Goal: Information Seeking & Learning: Learn about a topic

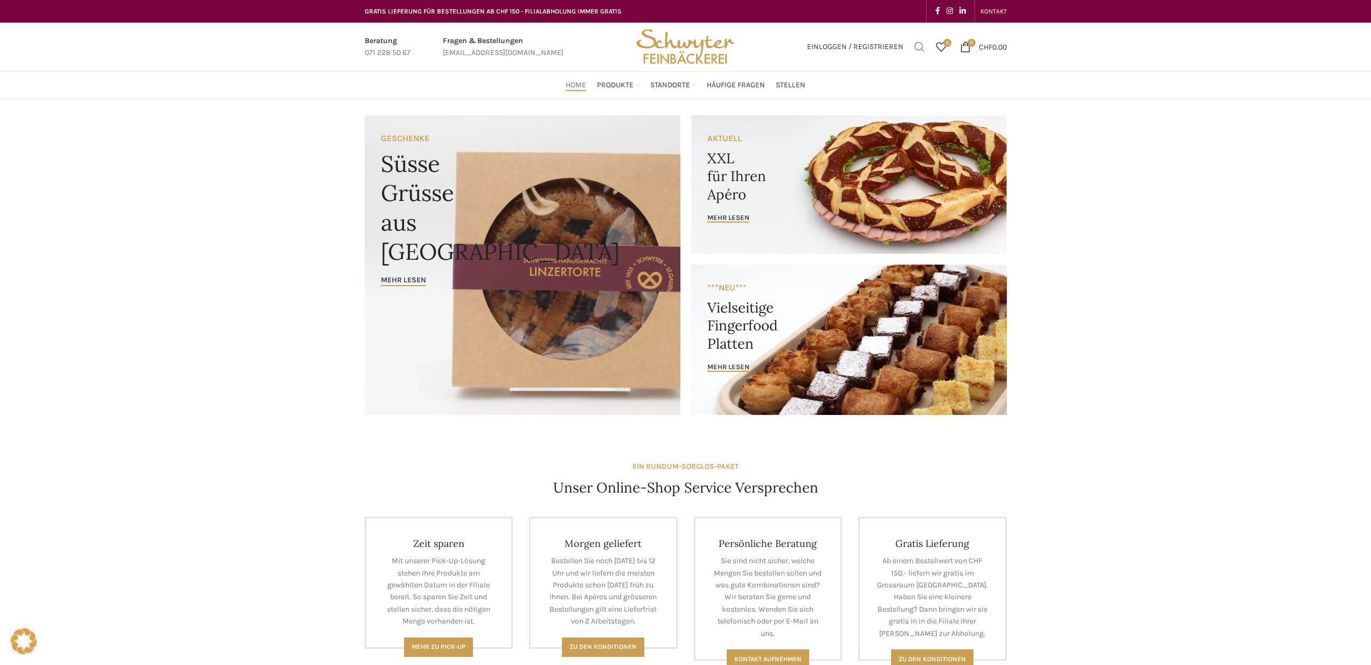
click at [916, 44] on span "Suchen" at bounding box center [919, 46] width 11 height 11
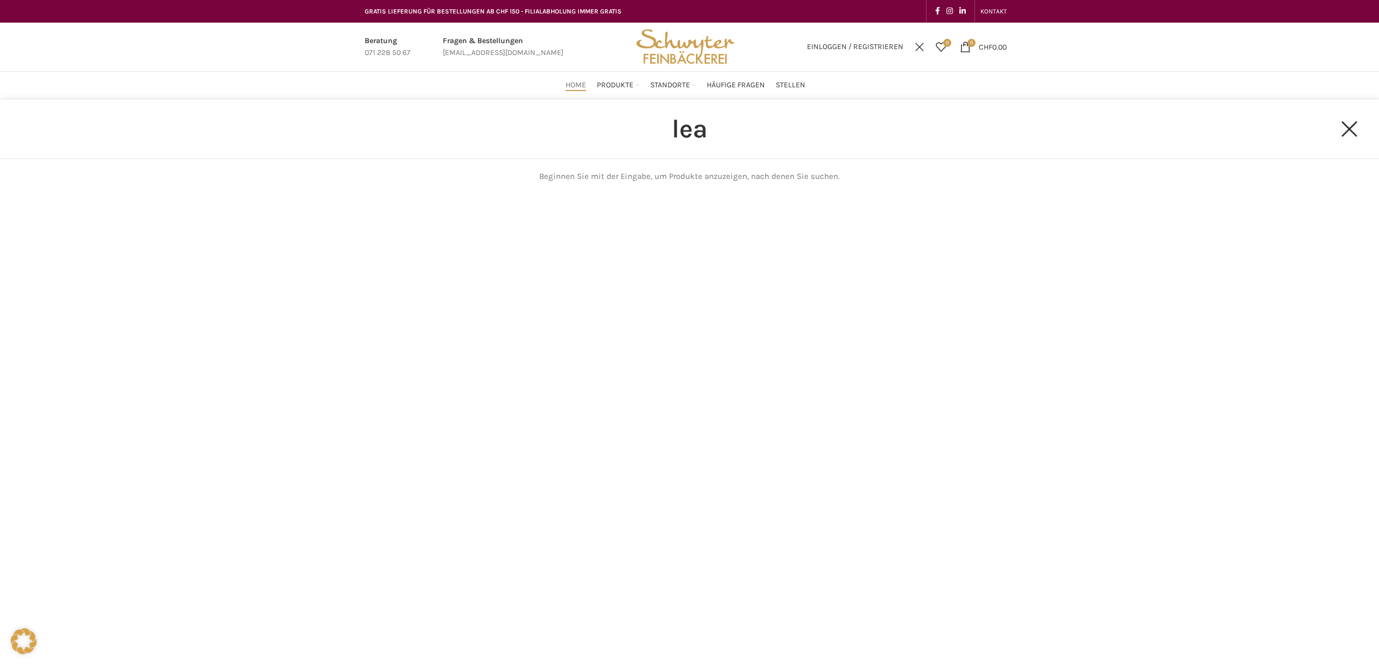
type input "lea"
click button "Search" at bounding box center [0, 0] width 0 height 0
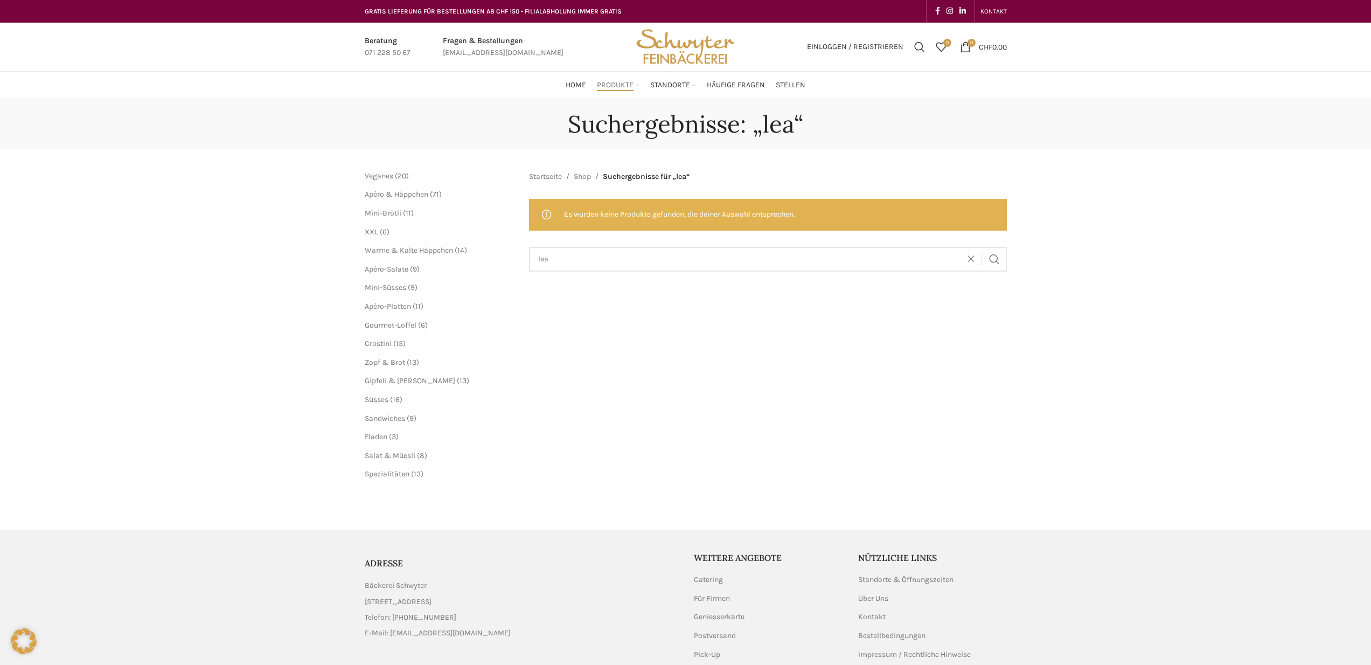
scroll to position [69, 0]
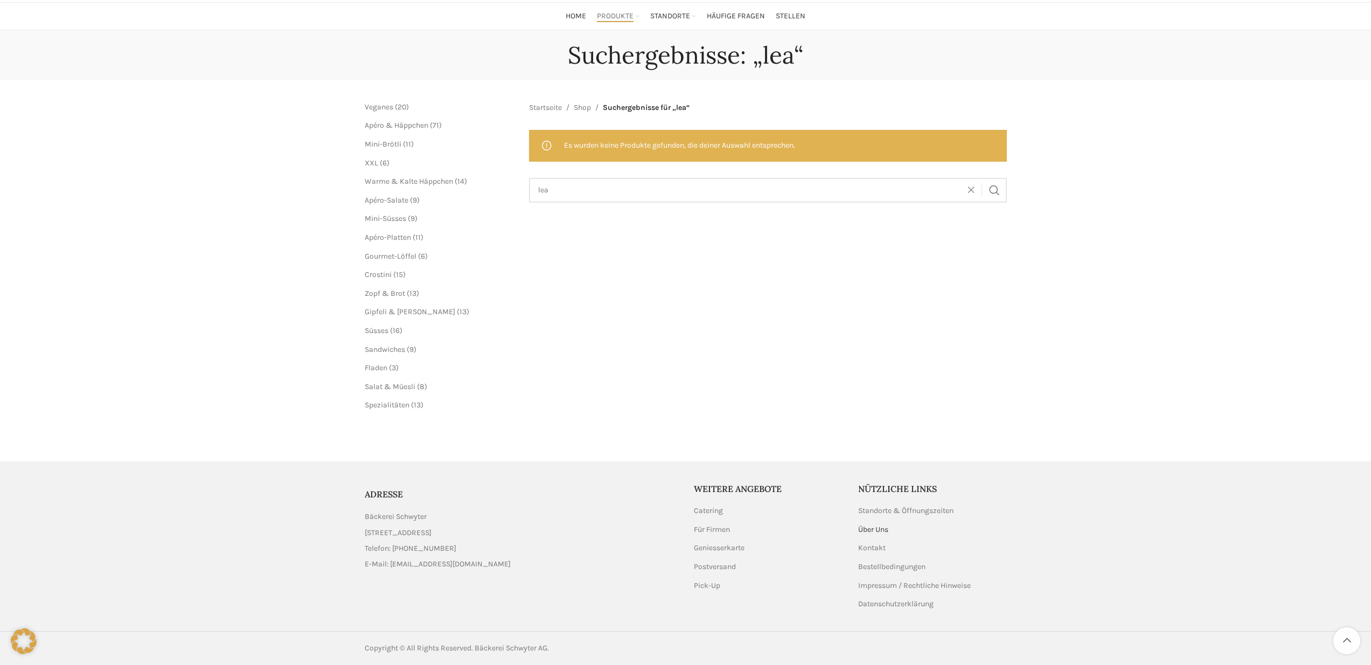
click at [883, 529] on link "Über Uns" at bounding box center [873, 529] width 31 height 11
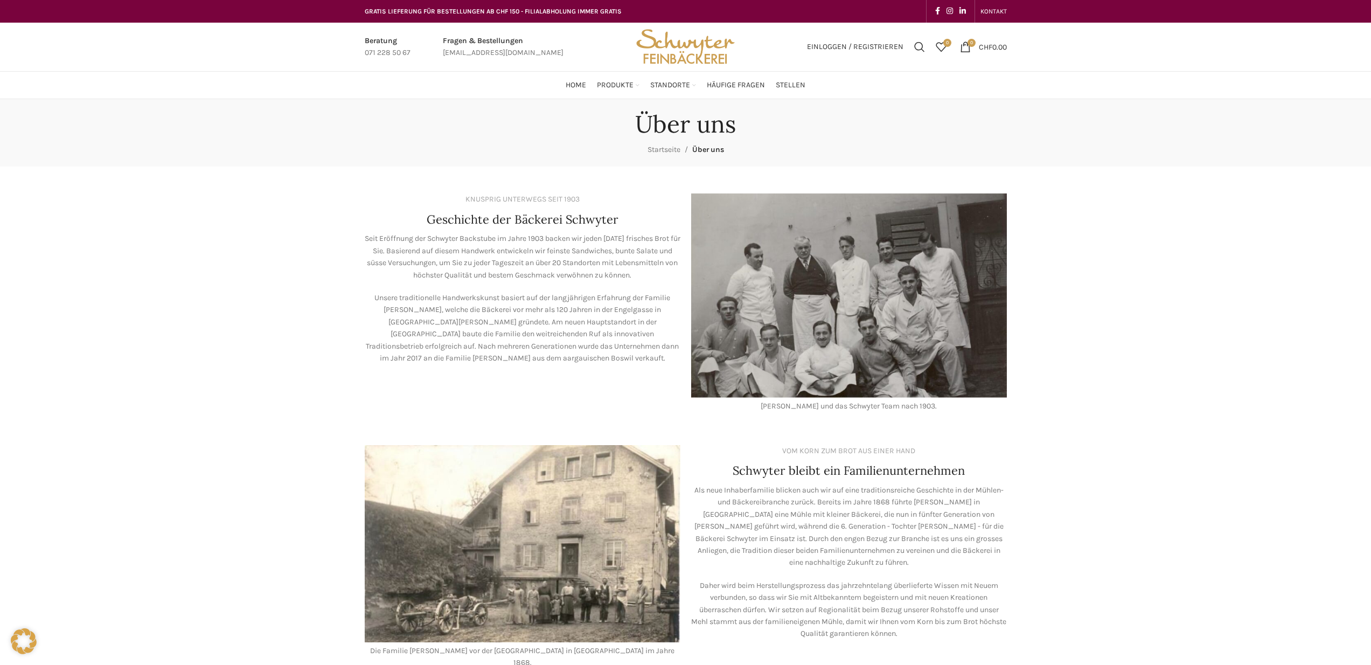
click at [1126, 517] on div "Über uns Startseite Über uns KNUSPRIG UNTERWEGS SEIT 1903 Geschichte der Bäcker…" at bounding box center [685, 667] width 1371 height 1137
